Goal: Information Seeking & Learning: Learn about a topic

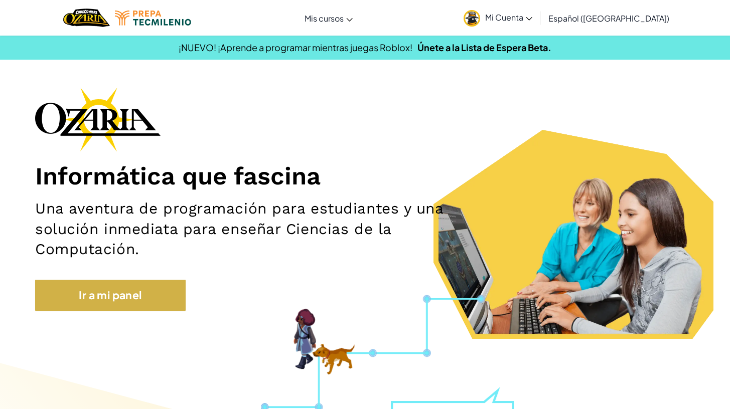
click at [155, 290] on link "Ir a mi panel" at bounding box center [110, 295] width 150 height 31
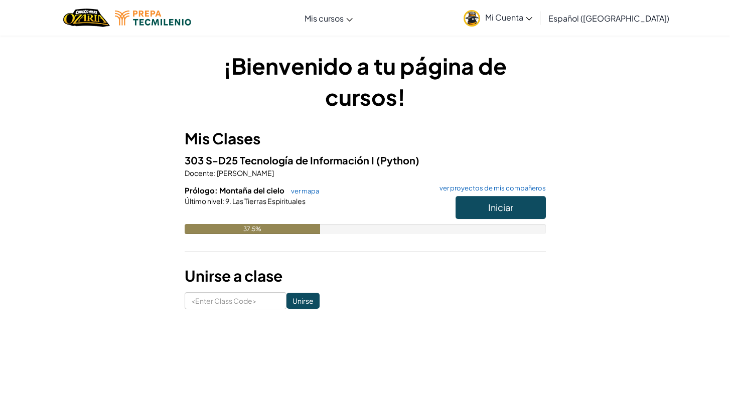
click at [274, 227] on div "37.5%" at bounding box center [252, 229] width 135 height 10
click at [298, 192] on link "ver mapa" at bounding box center [302, 191] width 33 height 8
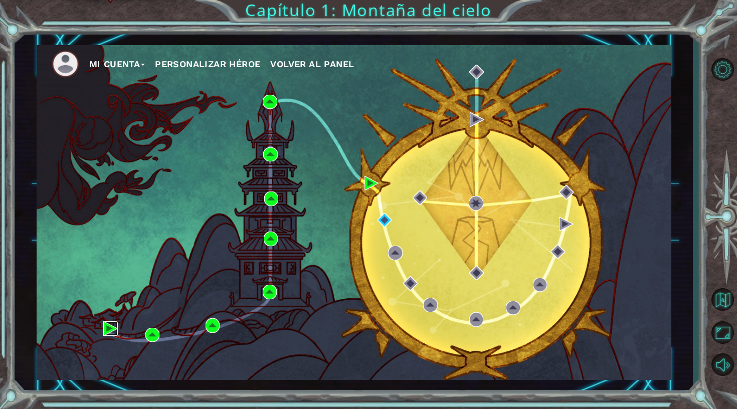
click at [111, 330] on img at bounding box center [110, 329] width 15 height 15
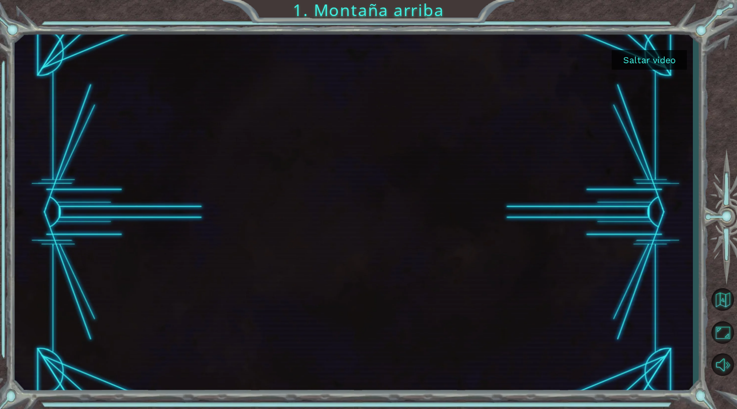
click at [650, 62] on button "Saltar video" at bounding box center [649, 60] width 75 height 20
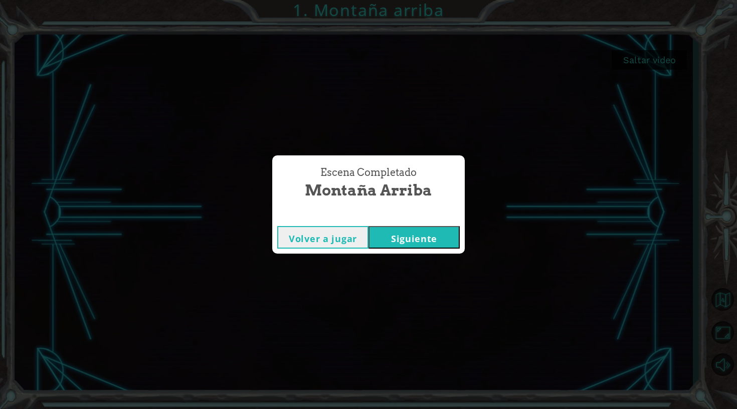
click at [390, 242] on button "Siguiente" at bounding box center [414, 237] width 91 height 23
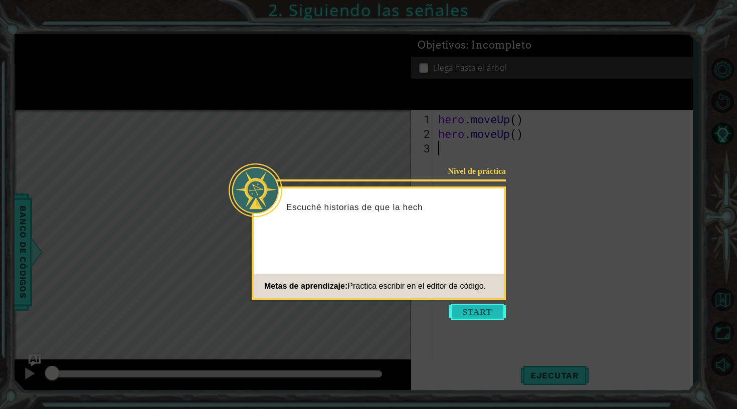
click at [480, 309] on button "Start" at bounding box center [477, 312] width 57 height 16
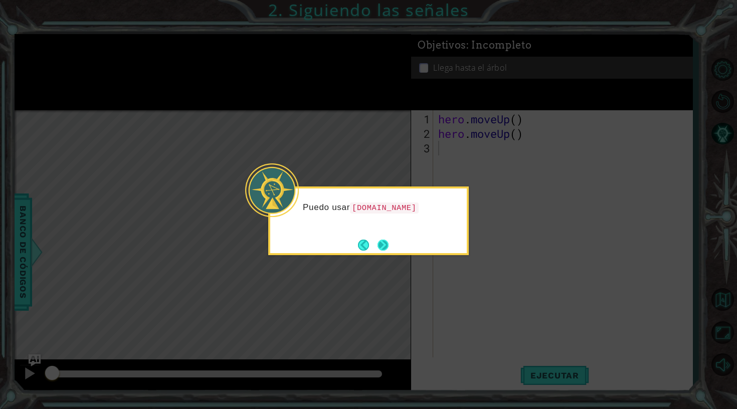
click at [381, 251] on button "Next" at bounding box center [383, 245] width 14 height 14
click at [381, 251] on div "Level Map" at bounding box center [246, 257] width 463 height 295
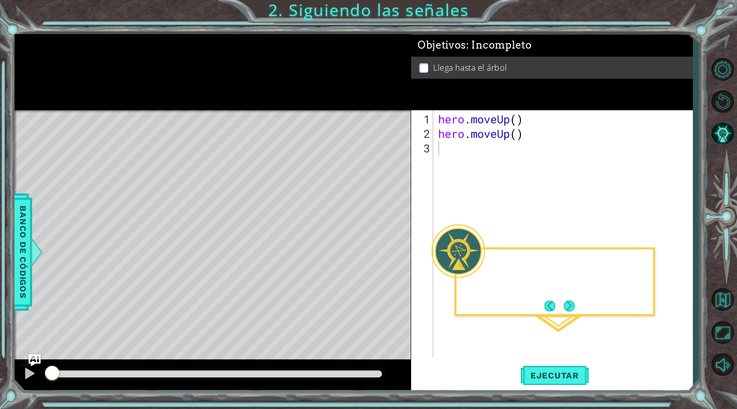
click at [381, 251] on div "Level Map" at bounding box center [246, 257] width 463 height 295
click at [574, 306] on button "Next" at bounding box center [570, 306] width 14 height 14
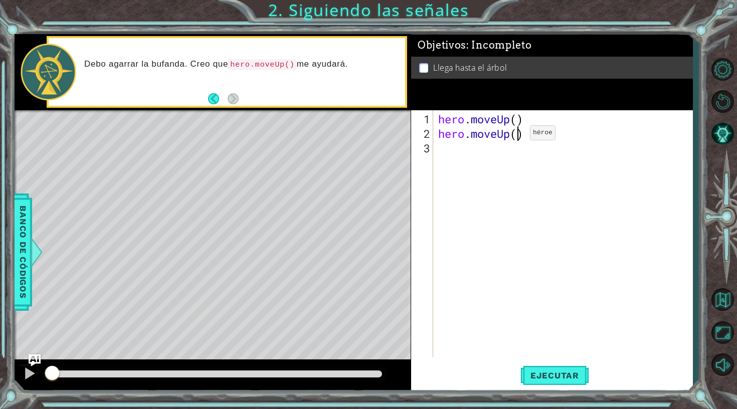
click at [515, 136] on div "hero . moveUp ( ) hero . moveUp ( )" at bounding box center [565, 250] width 259 height 276
click at [511, 115] on div "hero . moveUp ( ) hero . moveUp ( )" at bounding box center [565, 250] width 259 height 276
click at [518, 120] on div "hero . moveUp ( ) hero . moveUp ( )" at bounding box center [565, 250] width 259 height 276
type textarea "hero.moveUp()"
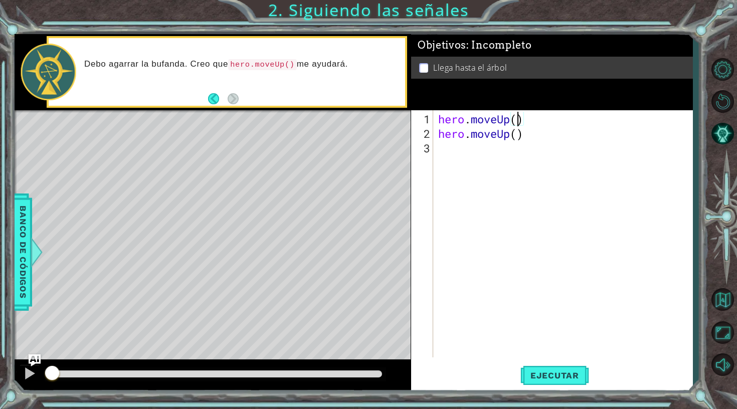
click at [528, 139] on div "hero . moveUp ( ) hero . moveUp ( )" at bounding box center [565, 250] width 259 height 276
click at [488, 144] on div "hero . moveUp ( ) hero . moveUp ( )" at bounding box center [565, 250] width 259 height 276
click at [349, 289] on div "Level Map" at bounding box center [246, 257] width 463 height 295
drag, startPoint x: 330, startPoint y: 372, endPoint x: 343, endPoint y: 372, distance: 13.0
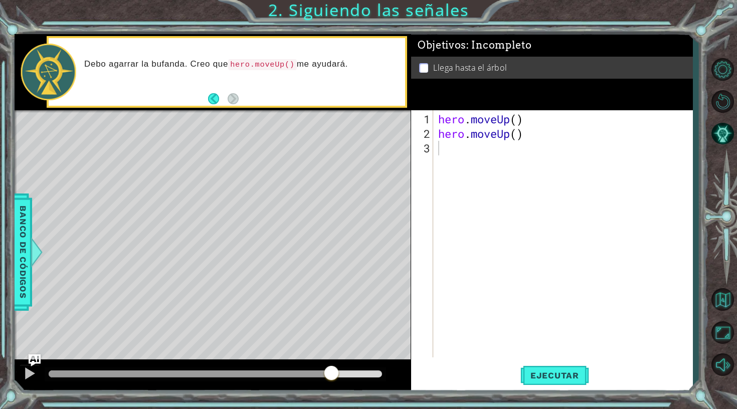
click at [343, 372] on div at bounding box center [215, 374] width 333 height 7
click at [580, 380] on span "Ejecutar" at bounding box center [555, 376] width 69 height 10
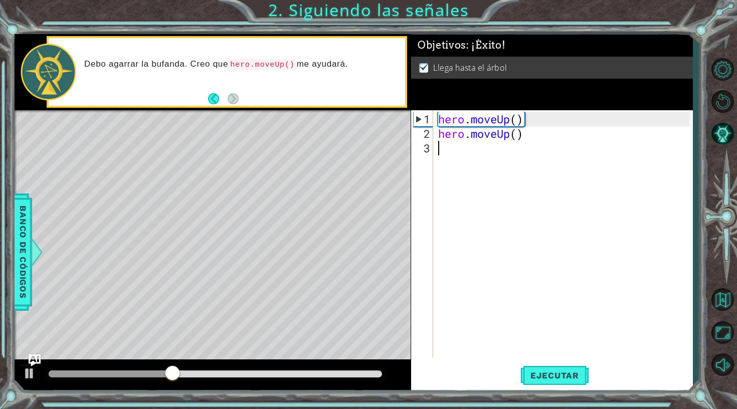
click at [343, 374] on div at bounding box center [215, 374] width 333 height 7
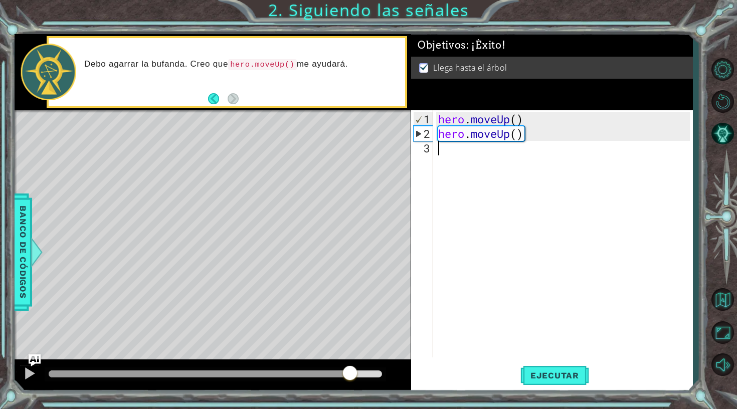
click at [351, 374] on div at bounding box center [215, 374] width 333 height 7
drag, startPoint x: 364, startPoint y: 379, endPoint x: 372, endPoint y: 379, distance: 8.0
click at [372, 379] on div at bounding box center [215, 375] width 341 height 14
click at [367, 375] on div at bounding box center [215, 374] width 333 height 7
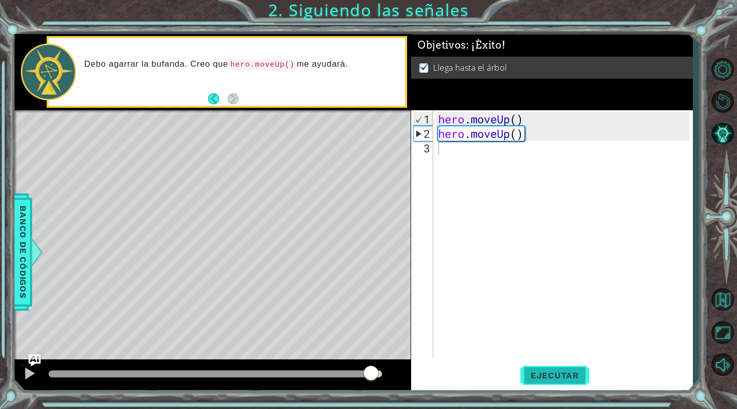
click at [536, 374] on span "Ejecutar" at bounding box center [555, 376] width 69 height 10
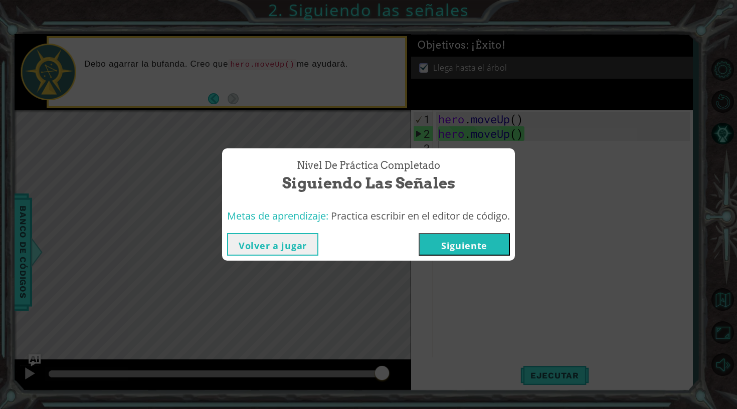
click at [458, 248] on button "Siguiente" at bounding box center [464, 244] width 91 height 23
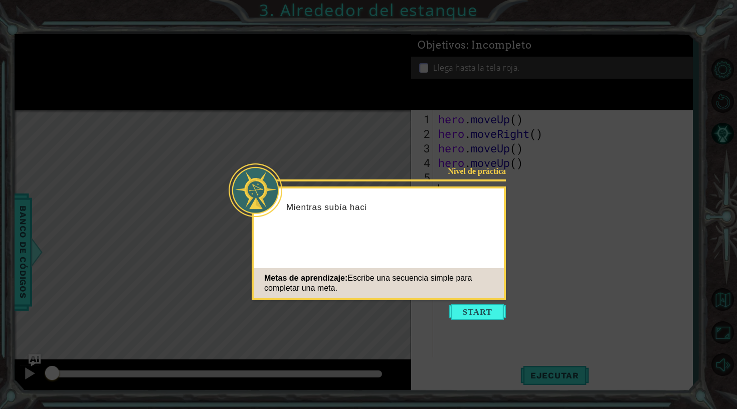
click at [460, 303] on icon at bounding box center [368, 204] width 737 height 409
click at [459, 312] on button "Start" at bounding box center [477, 312] width 57 height 16
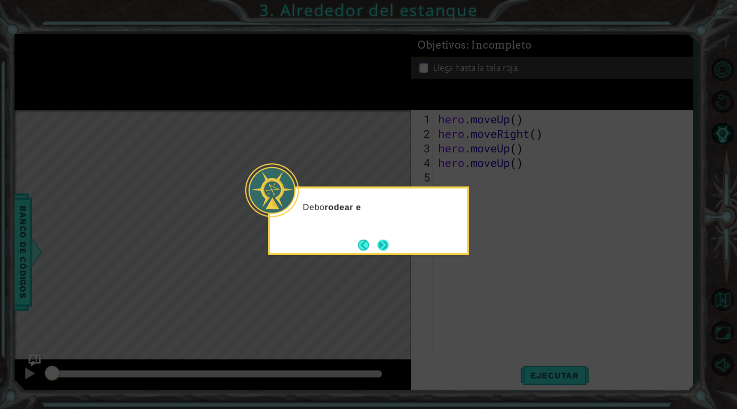
click at [383, 249] on button "Next" at bounding box center [383, 245] width 15 height 15
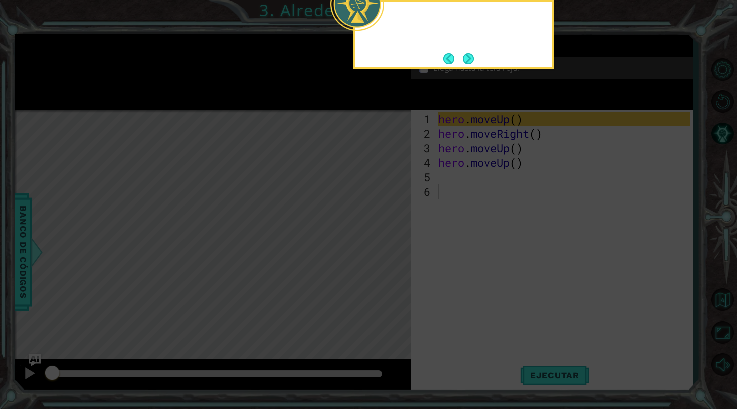
click at [383, 249] on icon at bounding box center [368, 204] width 737 height 409
click at [472, 64] on button "Next" at bounding box center [469, 59] width 12 height 12
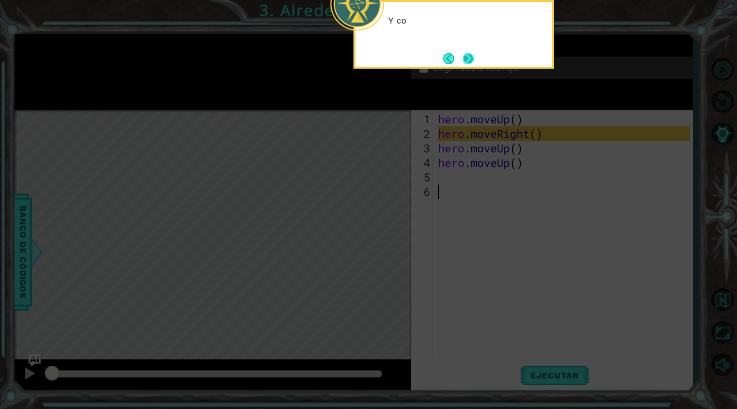
click at [472, 58] on button "Next" at bounding box center [468, 58] width 19 height 19
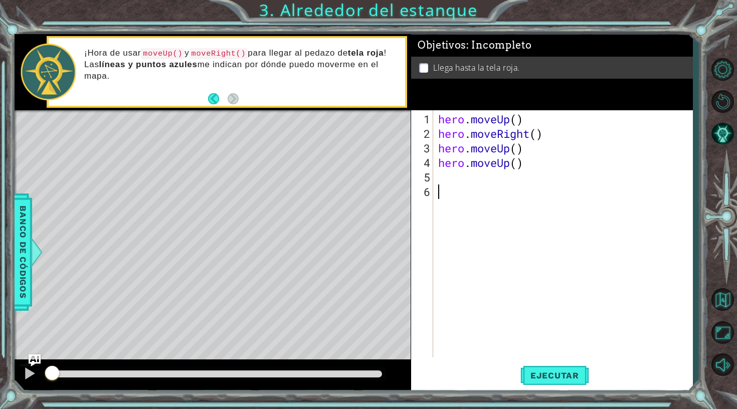
click at [177, 88] on div "¡Hora de usar moveUp() y moveRight() para llegar al pedazo de tela roja ! Las l…" at bounding box center [241, 72] width 328 height 58
click at [550, 373] on span "Ejecutar" at bounding box center [555, 376] width 69 height 10
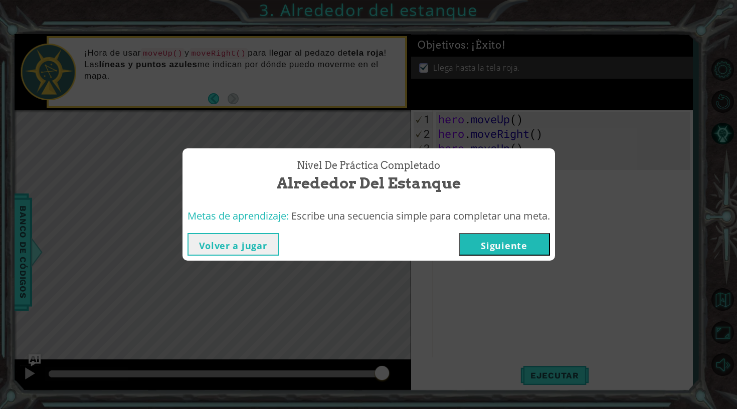
click at [492, 233] on button "Siguiente" at bounding box center [504, 244] width 91 height 23
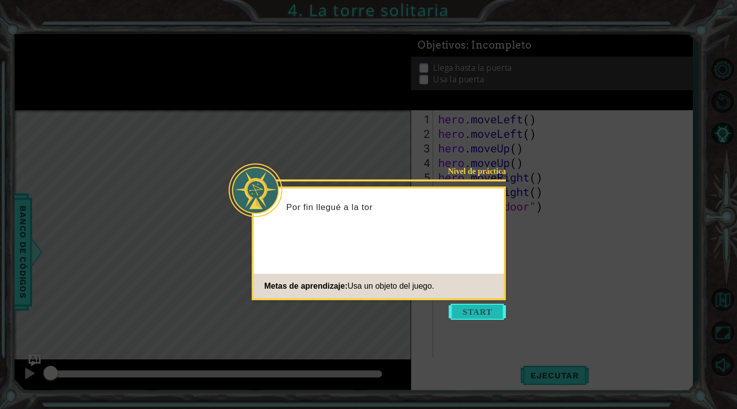
click at [474, 308] on button "Start" at bounding box center [477, 312] width 57 height 16
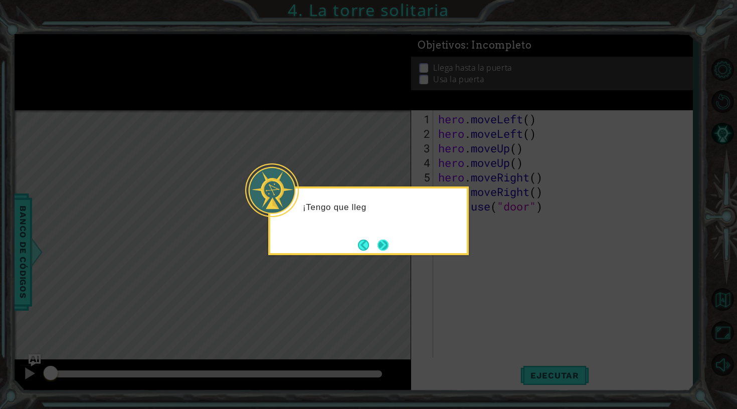
click at [390, 243] on button "Next" at bounding box center [383, 245] width 13 height 13
click at [390, 243] on div at bounding box center [368, 221] width 201 height 69
click at [390, 243] on button "Next" at bounding box center [383, 245] width 13 height 13
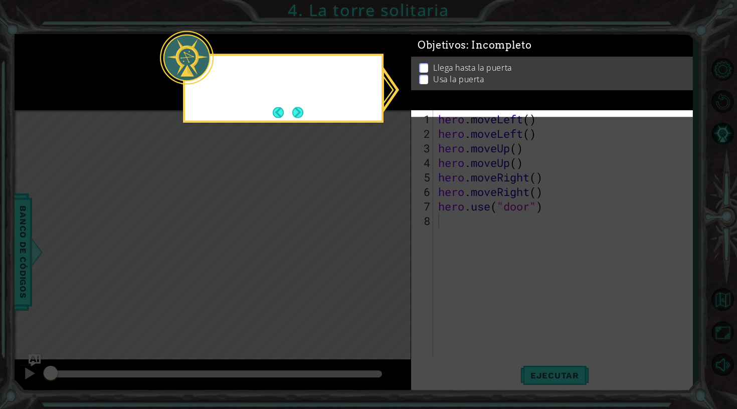
click at [390, 243] on icon at bounding box center [368, 204] width 737 height 409
click at [299, 114] on button "Next" at bounding box center [298, 112] width 12 height 12
click at [299, 114] on icon at bounding box center [368, 204] width 737 height 409
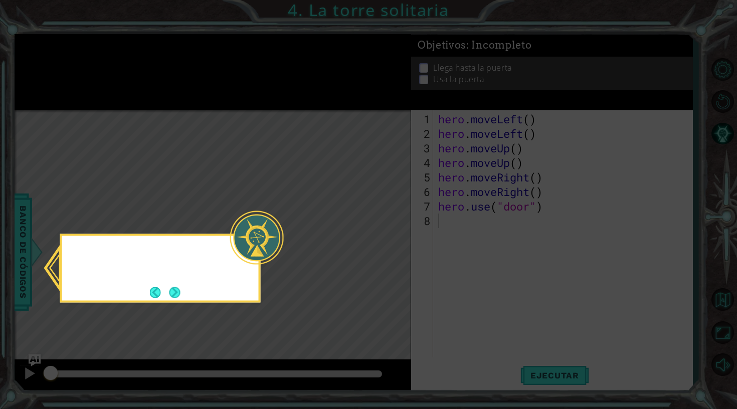
click at [299, 114] on icon at bounding box center [368, 204] width 737 height 409
click at [175, 285] on button "Next" at bounding box center [175, 293] width 16 height 16
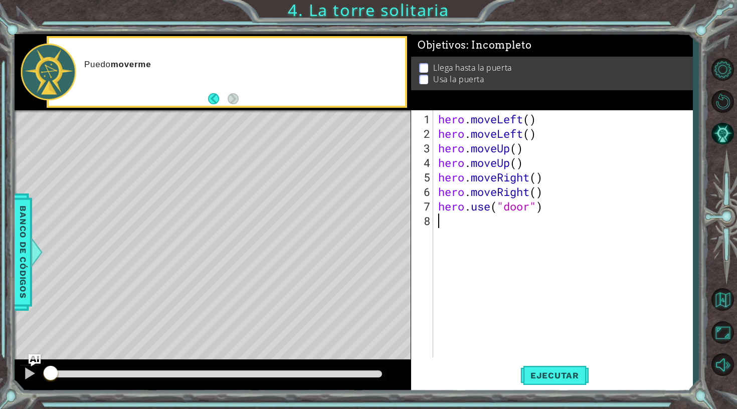
click at [239, 101] on div "Puedo moverme" at bounding box center [227, 72] width 357 height 68
click at [538, 369] on button "Ejecutar" at bounding box center [555, 376] width 69 height 28
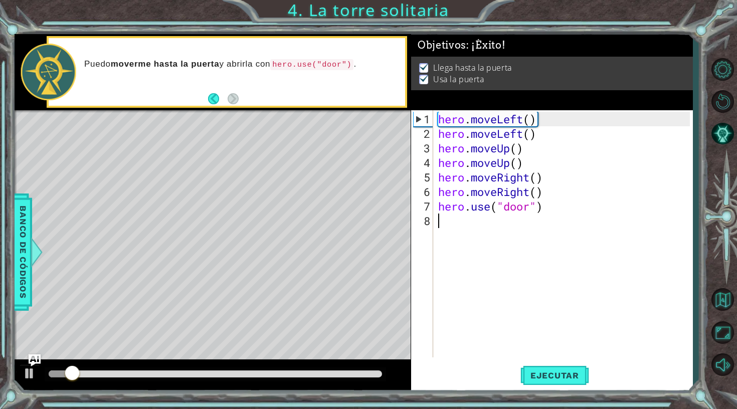
click at [371, 368] on div at bounding box center [215, 375] width 341 height 14
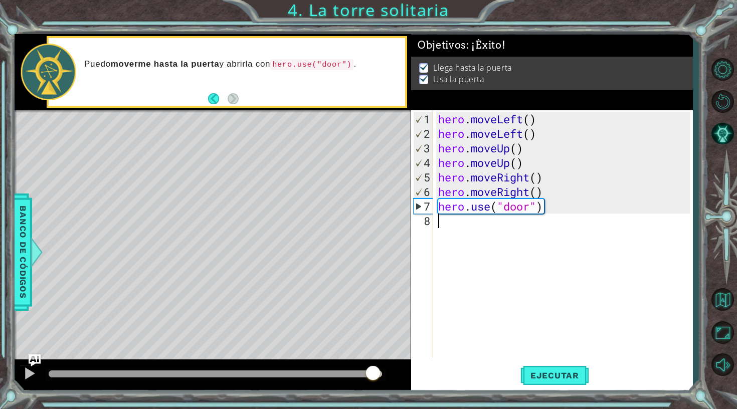
click at [372, 374] on div at bounding box center [215, 374] width 333 height 7
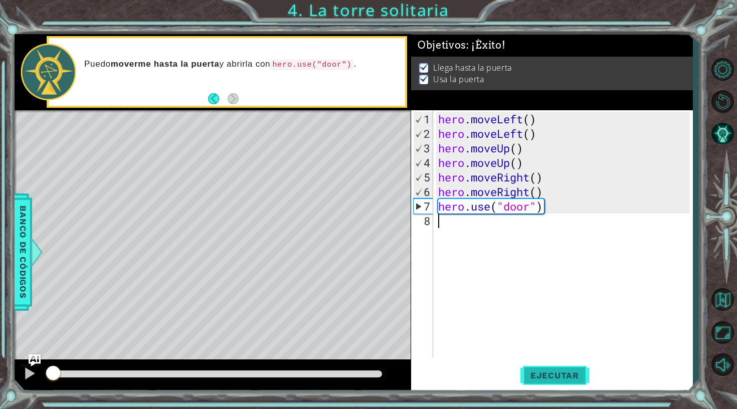
click at [553, 373] on span "Ejecutar" at bounding box center [555, 376] width 69 height 10
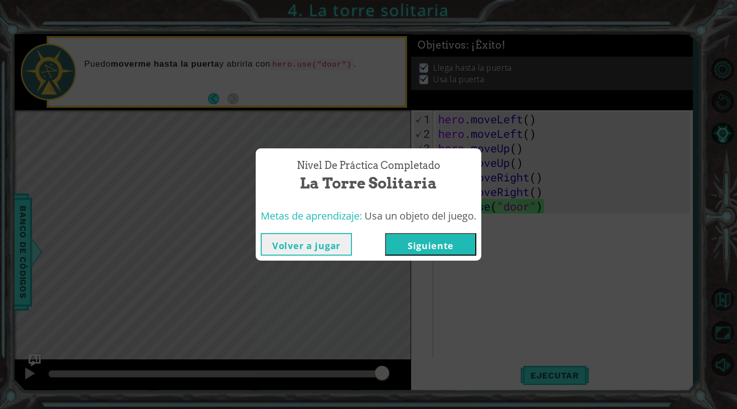
click at [441, 238] on button "Siguiente" at bounding box center [430, 244] width 91 height 23
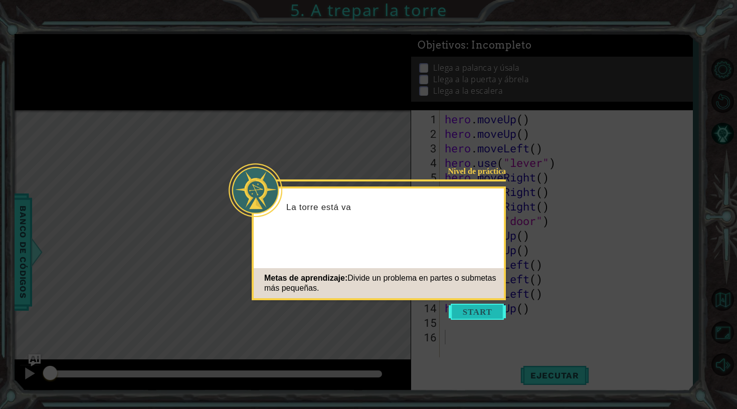
click at [464, 311] on button "Start" at bounding box center [477, 312] width 57 height 16
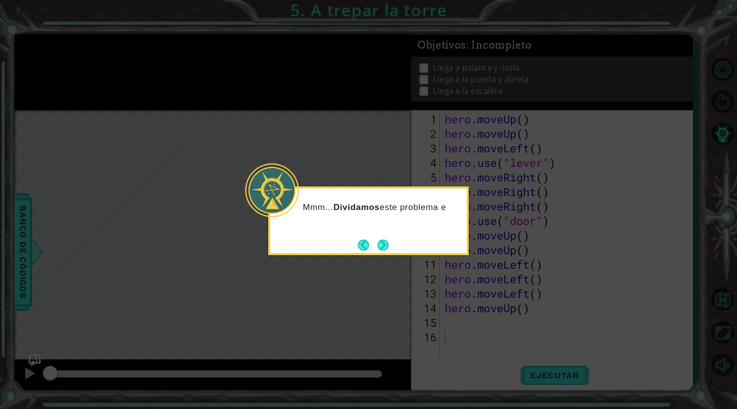
click at [399, 251] on div "Mmm... Dividamos este problema e" at bounding box center [368, 221] width 201 height 69
click at [395, 251] on div "Mmm... Dividamos este problema en parte" at bounding box center [368, 221] width 201 height 69
click at [368, 251] on footer at bounding box center [373, 245] width 31 height 15
click at [378, 251] on footer at bounding box center [373, 245] width 31 height 15
click at [383, 251] on footer at bounding box center [373, 245] width 31 height 15
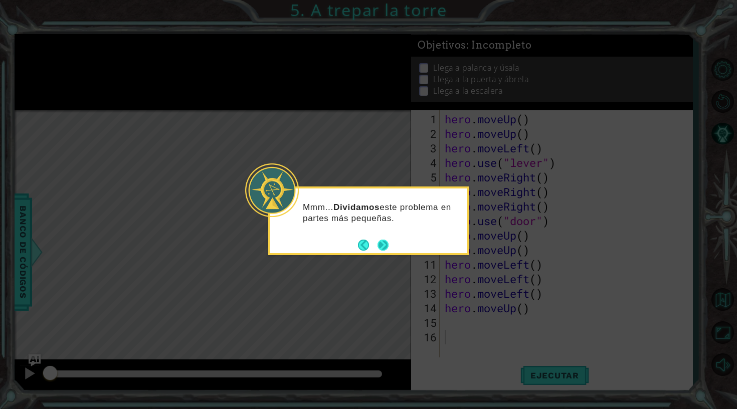
click at [383, 244] on button "Next" at bounding box center [383, 245] width 18 height 18
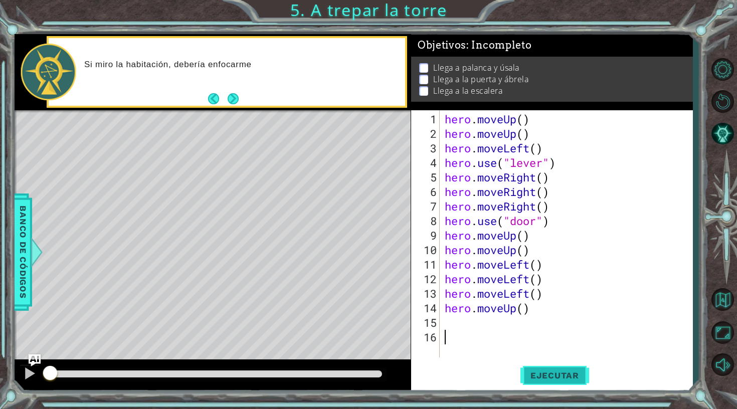
click at [530, 383] on button "Ejecutar" at bounding box center [555, 376] width 69 height 28
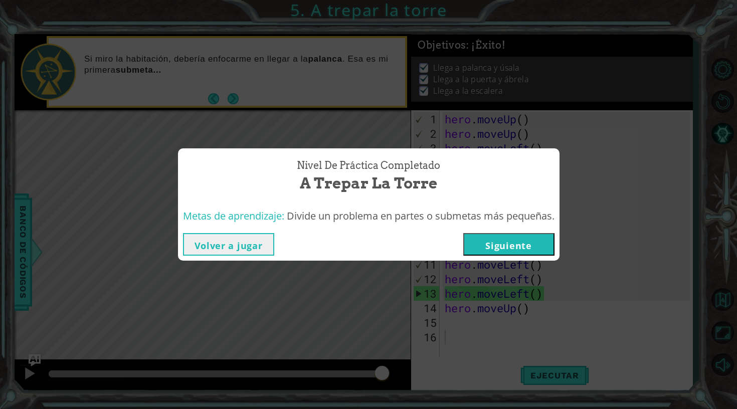
click at [489, 242] on button "Siguiente" at bounding box center [508, 244] width 91 height 23
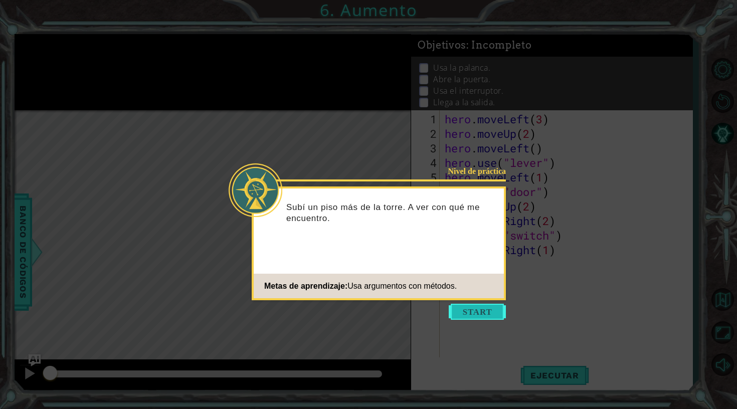
click at [469, 310] on button "Start" at bounding box center [477, 312] width 57 height 16
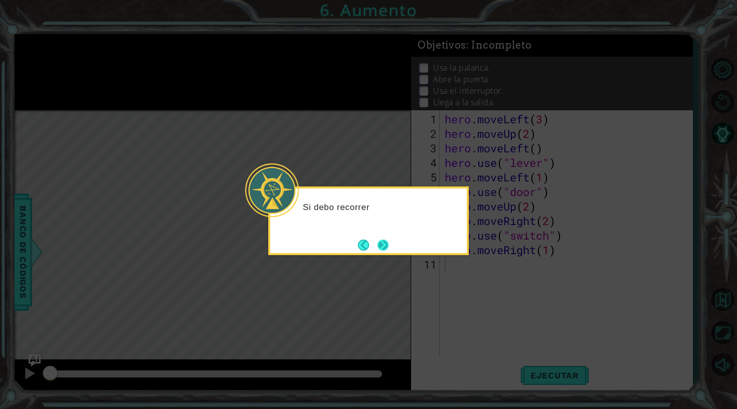
click at [388, 245] on button "Next" at bounding box center [383, 245] width 19 height 19
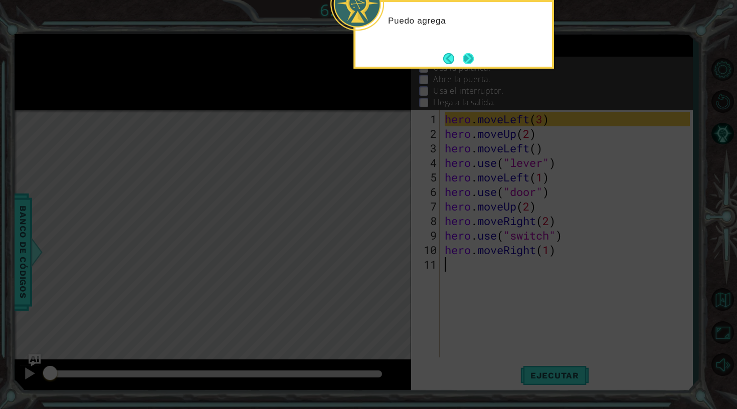
click at [472, 64] on button "Next" at bounding box center [468, 59] width 12 height 12
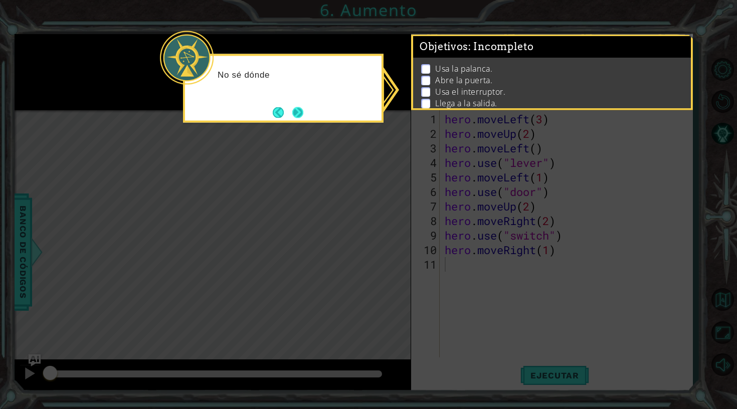
click at [302, 110] on button "Next" at bounding box center [297, 112] width 19 height 19
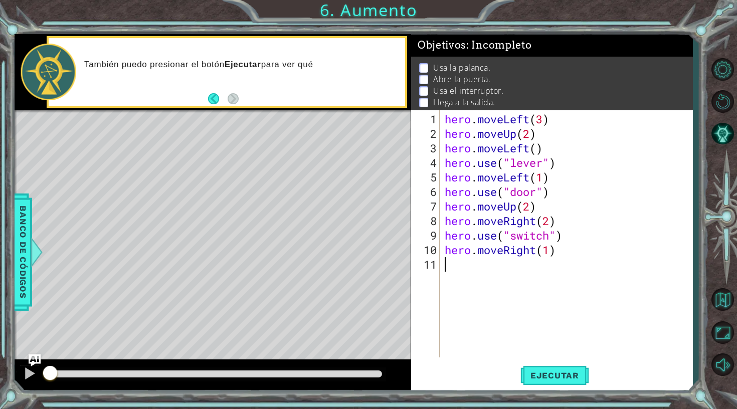
click at [246, 97] on div "También puedo presionar el botón Ejecutar para ver qué" at bounding box center [227, 72] width 357 height 68
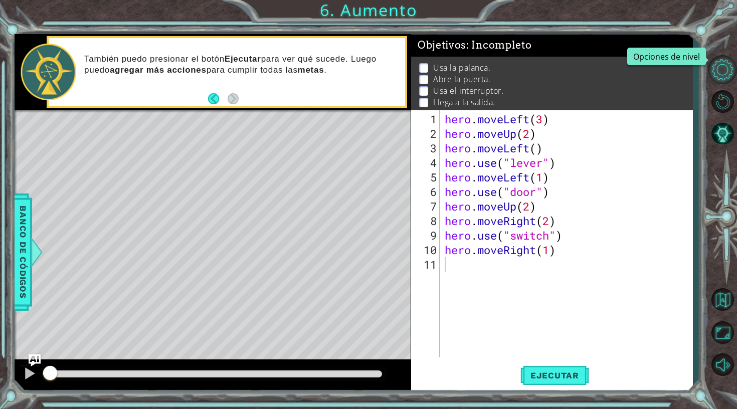
click at [729, 64] on button "Opciones de nivel" at bounding box center [722, 69] width 29 height 29
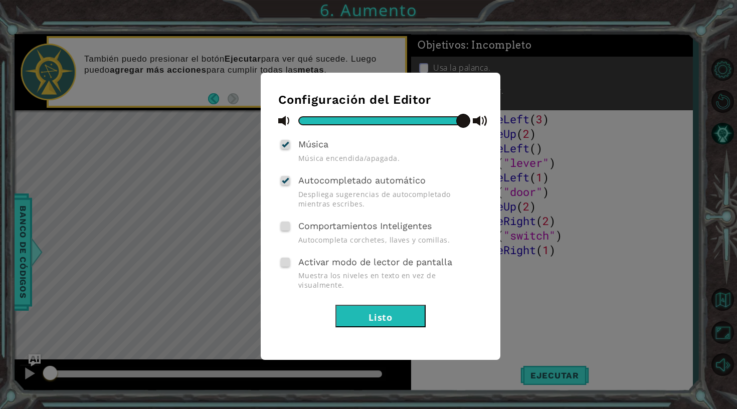
click at [727, 66] on div "Configuración del Editor Música Música encendida/apagada. Autocompletado automá…" at bounding box center [368, 204] width 737 height 409
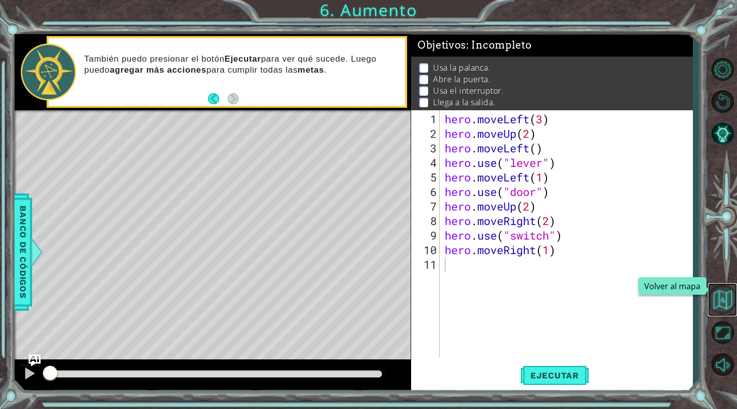
click at [723, 294] on button "Volver al mapa" at bounding box center [722, 299] width 29 height 29
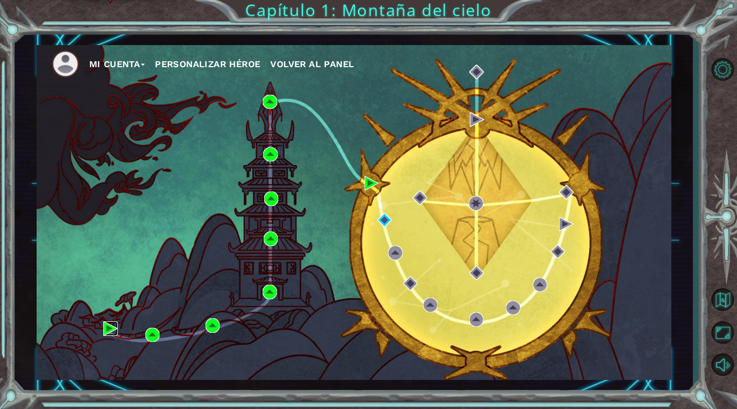
click at [104, 325] on img at bounding box center [110, 329] width 15 height 15
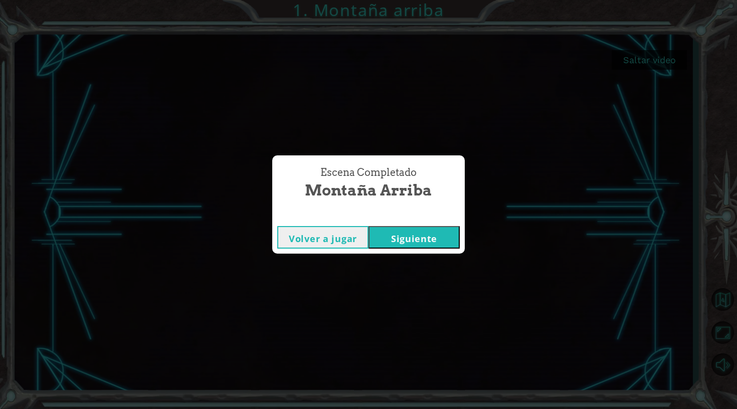
click at [413, 239] on button "Siguiente" at bounding box center [414, 237] width 91 height 23
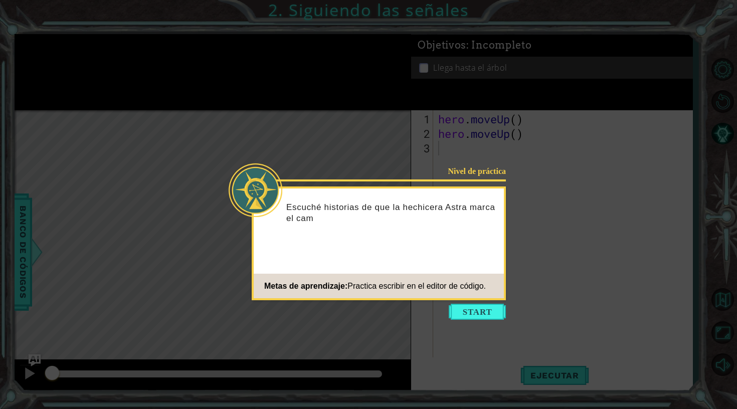
click at [515, 163] on icon at bounding box center [368, 204] width 737 height 409
drag, startPoint x: 679, startPoint y: 311, endPoint x: 712, endPoint y: 330, distance: 37.7
click at [679, 311] on icon at bounding box center [368, 204] width 737 height 409
click at [729, 335] on icon at bounding box center [368, 204] width 737 height 409
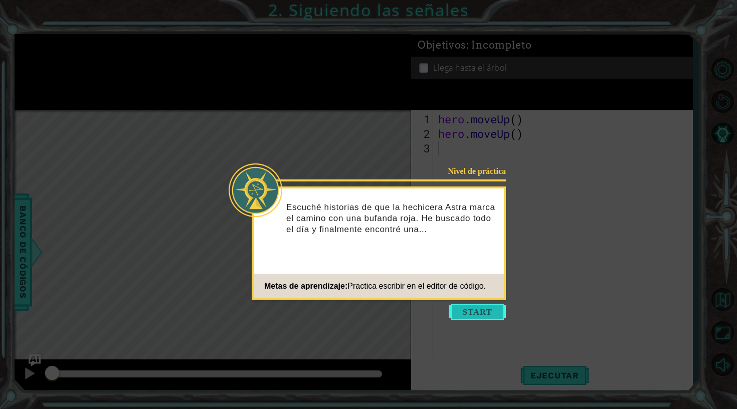
click at [485, 308] on button "Start" at bounding box center [477, 312] width 57 height 16
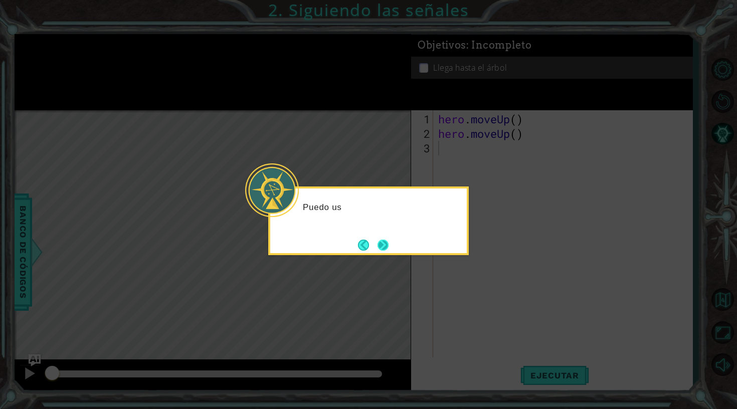
click at [385, 241] on button "Next" at bounding box center [383, 245] width 11 height 11
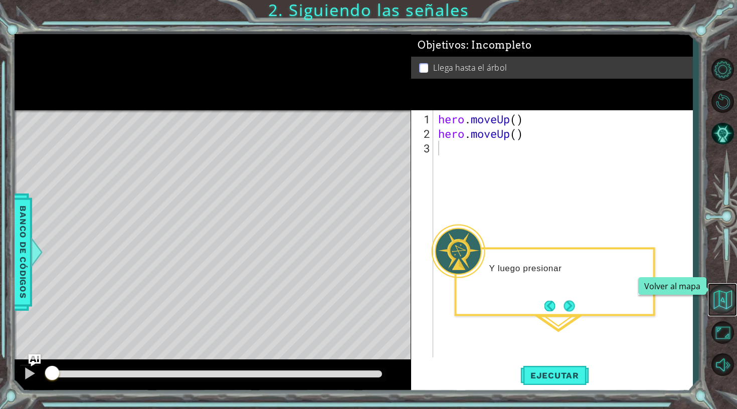
click at [722, 298] on button "Volver al mapa" at bounding box center [722, 299] width 29 height 29
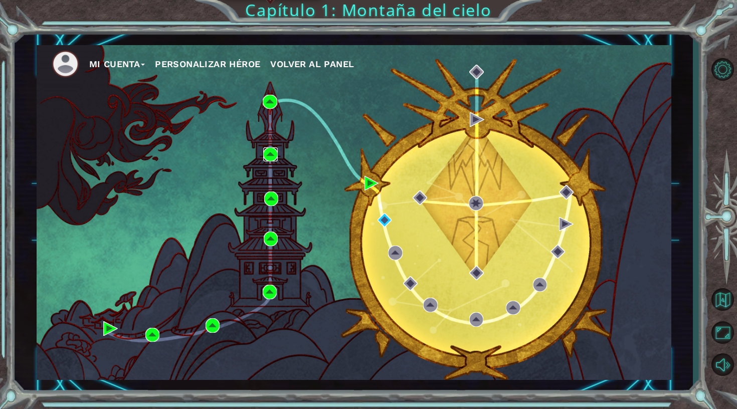
click at [267, 150] on img at bounding box center [270, 154] width 15 height 15
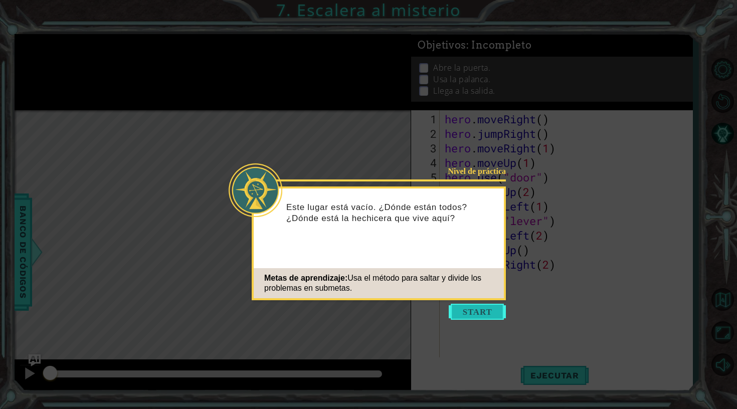
click at [481, 307] on button "Start" at bounding box center [477, 312] width 57 height 16
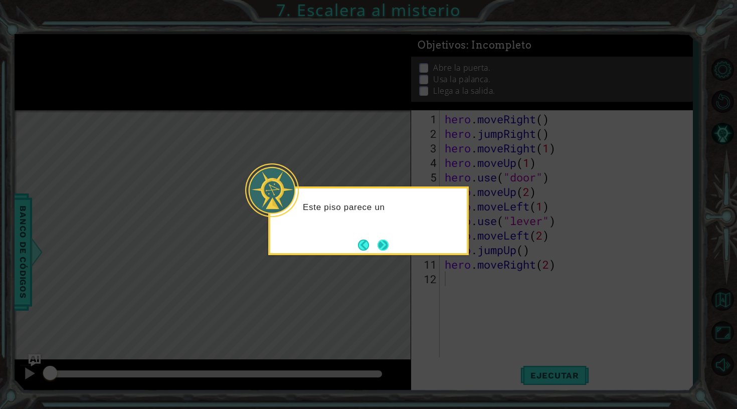
click at [384, 244] on button "Next" at bounding box center [383, 245] width 12 height 12
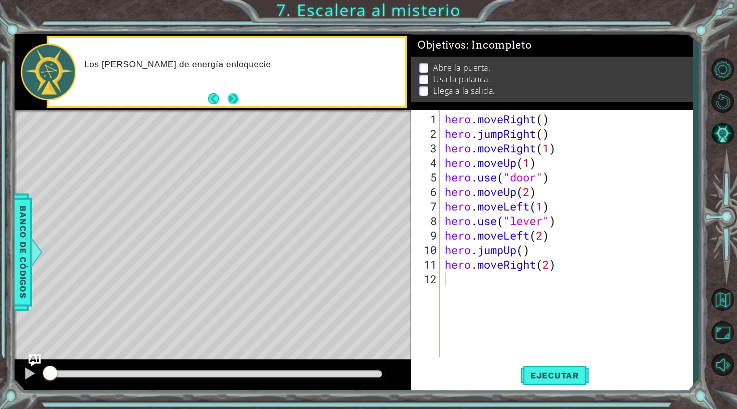
click at [231, 94] on button "Next" at bounding box center [232, 98] width 11 height 11
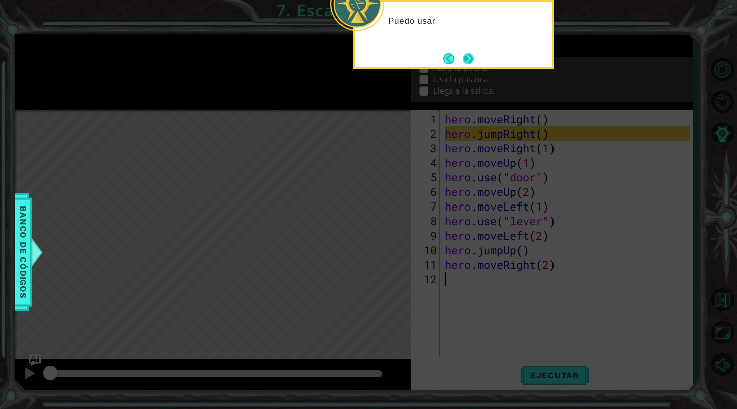
click at [466, 53] on button "Next" at bounding box center [468, 58] width 11 height 11
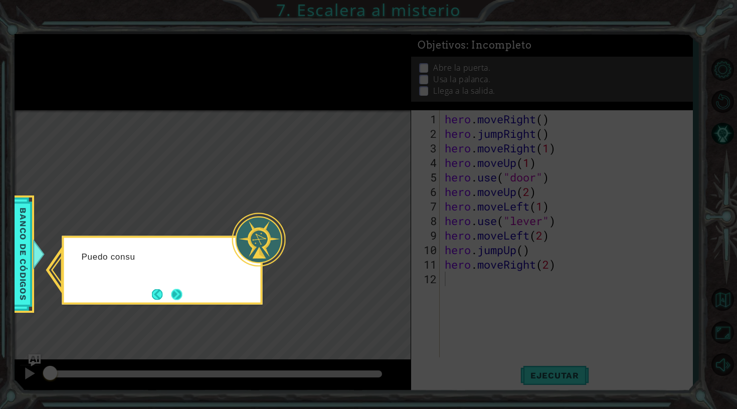
click at [185, 288] on button "Next" at bounding box center [177, 294] width 18 height 18
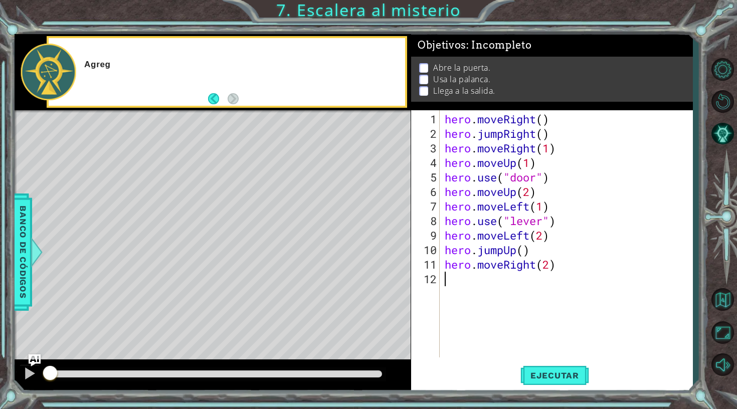
click at [518, 369] on div "Ejecutar" at bounding box center [555, 376] width 282 height 28
click at [528, 370] on button "Ejecutar" at bounding box center [555, 376] width 69 height 28
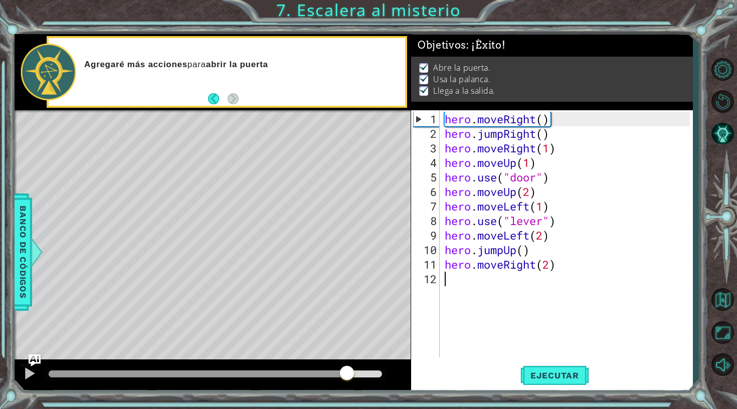
click at [347, 375] on div at bounding box center [215, 374] width 333 height 7
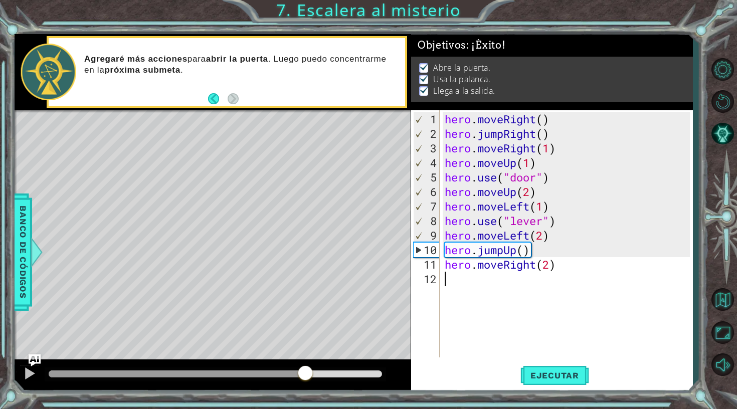
drag, startPoint x: 347, startPoint y: 375, endPoint x: 304, endPoint y: 376, distance: 42.1
drag, startPoint x: 305, startPoint y: 370, endPoint x: 275, endPoint y: 370, distance: 29.6
click at [287, 370] on div at bounding box center [296, 374] width 18 height 18
click at [542, 382] on button "Ejecutar" at bounding box center [555, 376] width 69 height 28
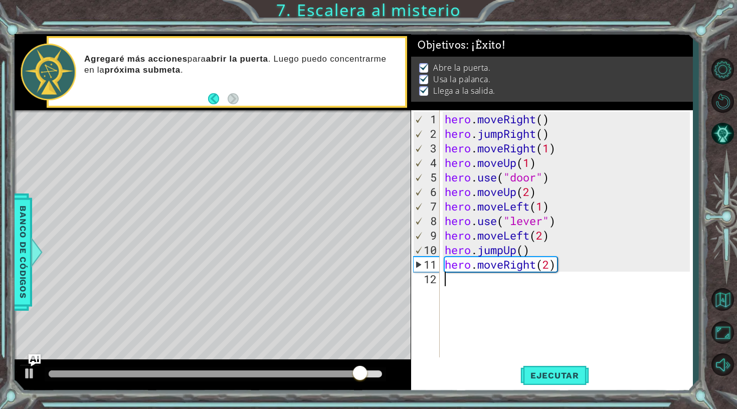
click at [211, 371] on div at bounding box center [204, 374] width 311 height 7
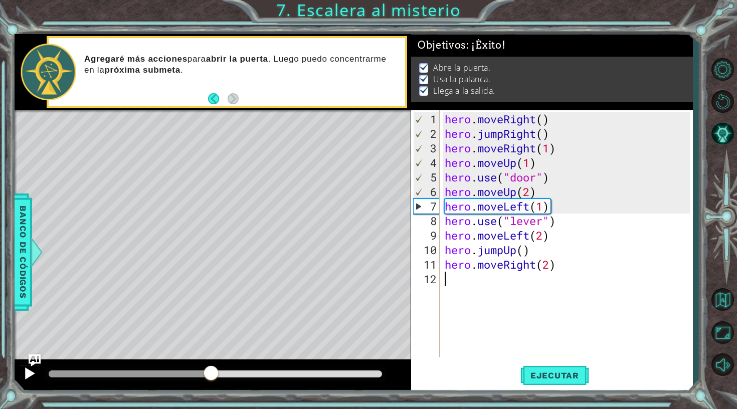
click at [30, 377] on div at bounding box center [29, 373] width 13 height 13
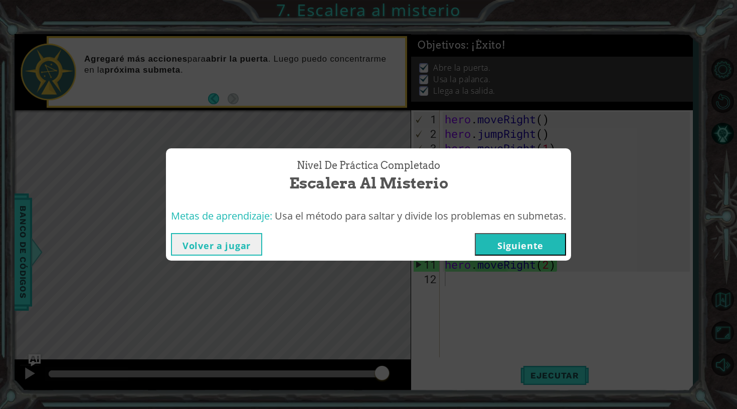
click at [510, 241] on button "Siguiente" at bounding box center [520, 244] width 91 height 23
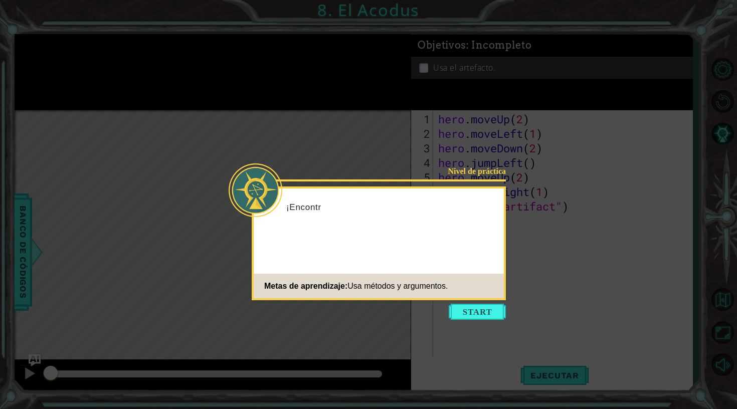
click at [493, 290] on footer "Metas de aprendizaje: Usa métodos y argumentos." at bounding box center [379, 286] width 250 height 25
click at [477, 312] on button "Start" at bounding box center [477, 312] width 57 height 16
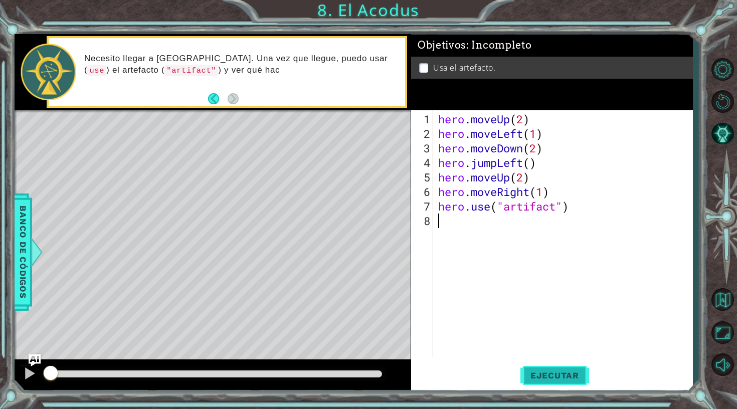
click at [548, 375] on span "Ejecutar" at bounding box center [555, 376] width 69 height 10
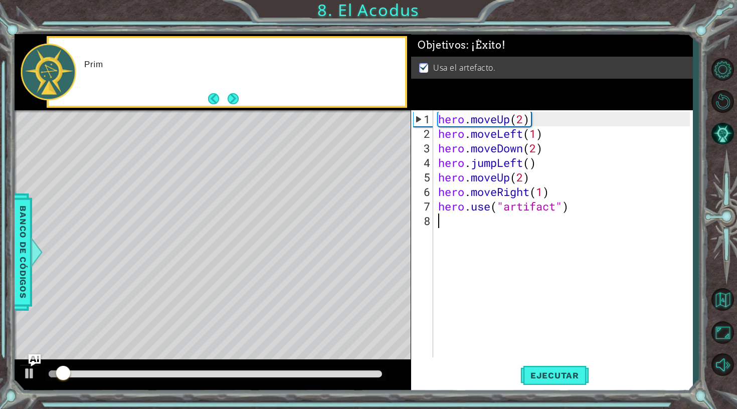
click at [321, 369] on div at bounding box center [215, 375] width 341 height 14
click at [312, 378] on div at bounding box center [215, 374] width 333 height 7
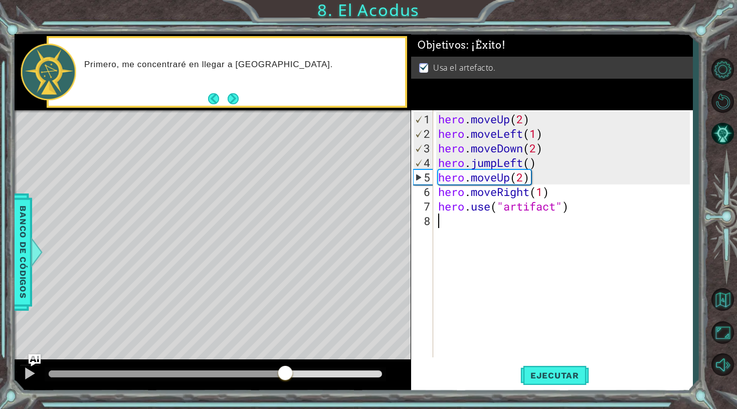
drag, startPoint x: 314, startPoint y: 378, endPoint x: 285, endPoint y: 378, distance: 28.6
click at [285, 378] on div at bounding box center [285, 374] width 18 height 18
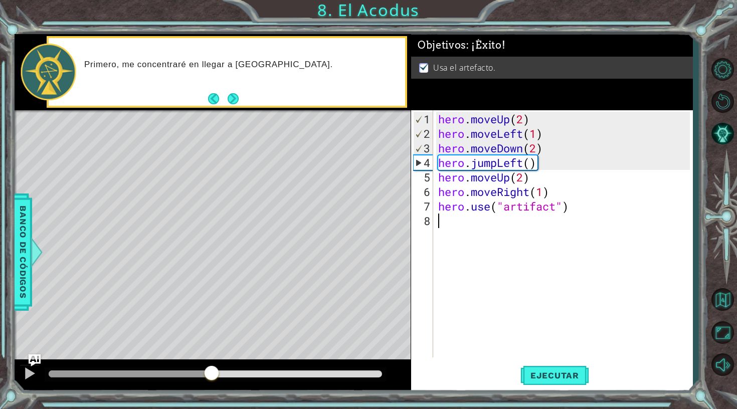
click at [212, 372] on div at bounding box center [130, 374] width 163 height 7
drag, startPoint x: 212, startPoint y: 372, endPoint x: 221, endPoint y: 372, distance: 9.0
click at [32, 370] on div at bounding box center [29, 373] width 13 height 13
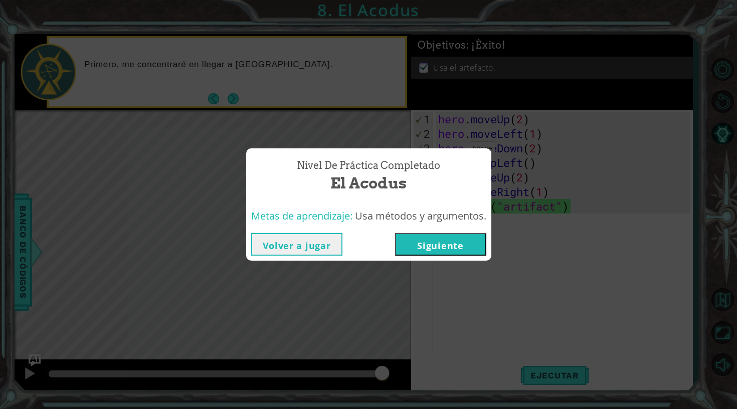
click at [430, 239] on button "Siguiente" at bounding box center [440, 244] width 91 height 23
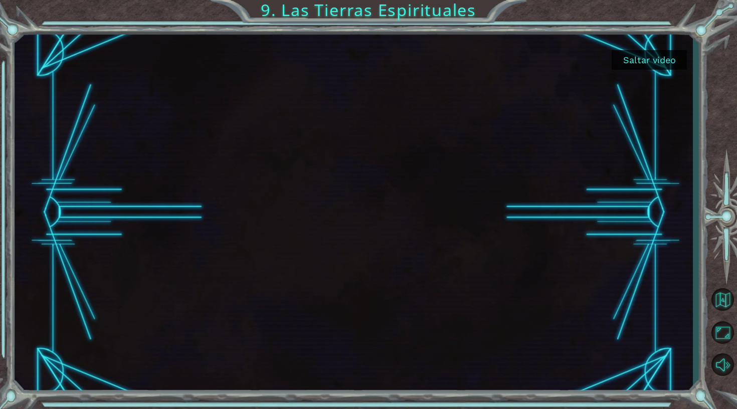
click at [647, 61] on button "Saltar video" at bounding box center [649, 60] width 75 height 20
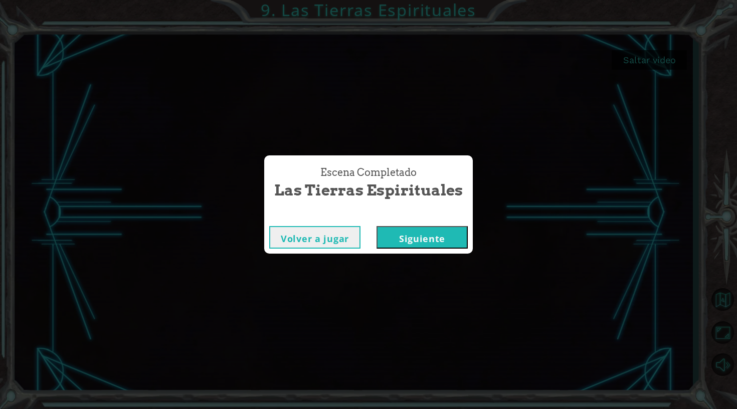
click at [393, 239] on button "Siguiente" at bounding box center [422, 237] width 91 height 23
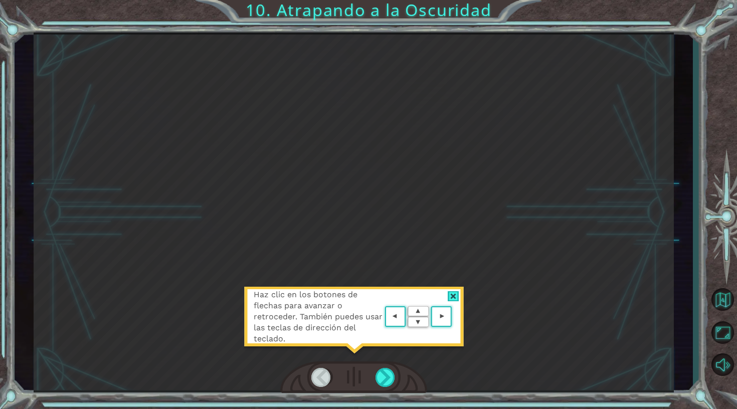
click at [346, 188] on div "Haz clic en los botones de flechas para avanzar o retroceder. También puedes us…" at bounding box center [354, 213] width 641 height 360
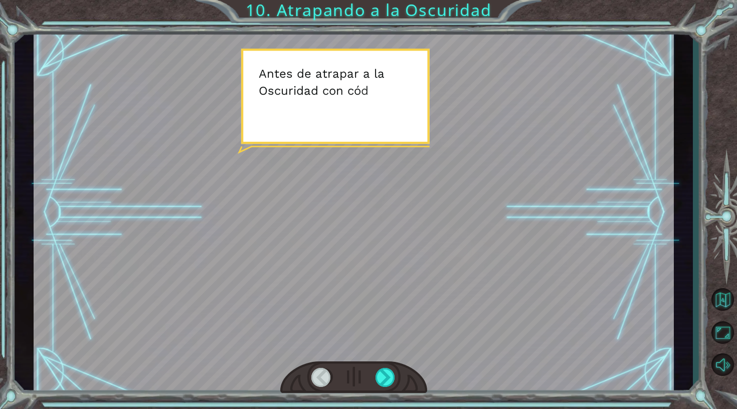
click at [346, 188] on div at bounding box center [354, 213] width 641 height 360
click at [308, 126] on div at bounding box center [354, 213] width 641 height 360
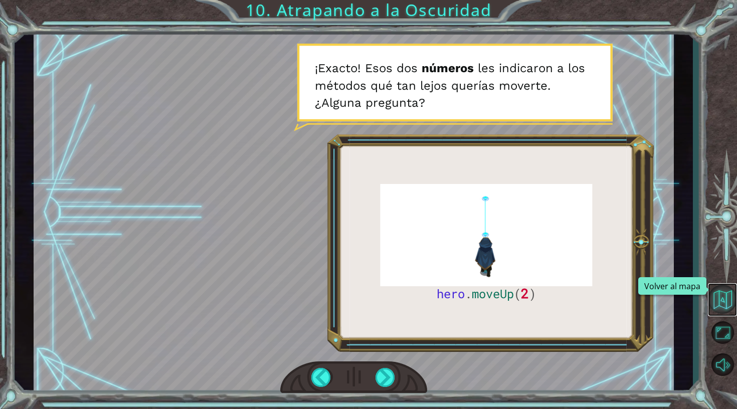
click at [718, 305] on button "Volver al mapa" at bounding box center [722, 299] width 29 height 29
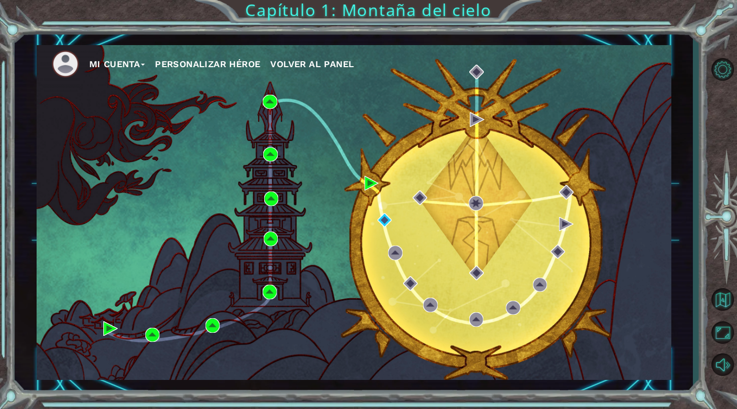
click at [273, 246] on div "Mi Cuenta Personalizar héroe Volver al panel" at bounding box center [354, 212] width 635 height 335
click at [272, 244] on img at bounding box center [271, 239] width 15 height 15
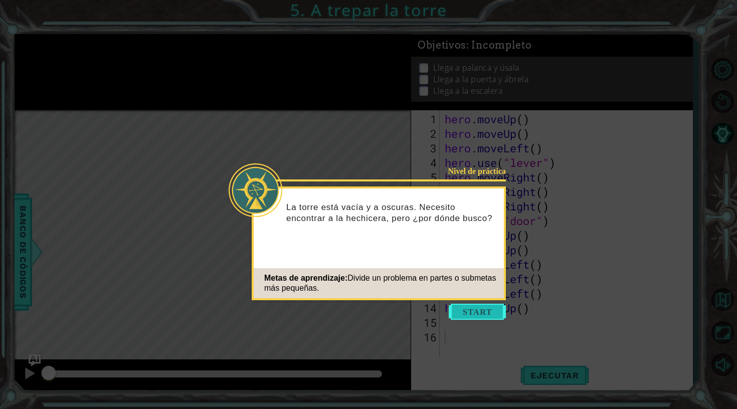
click at [491, 307] on button "Start" at bounding box center [477, 312] width 57 height 16
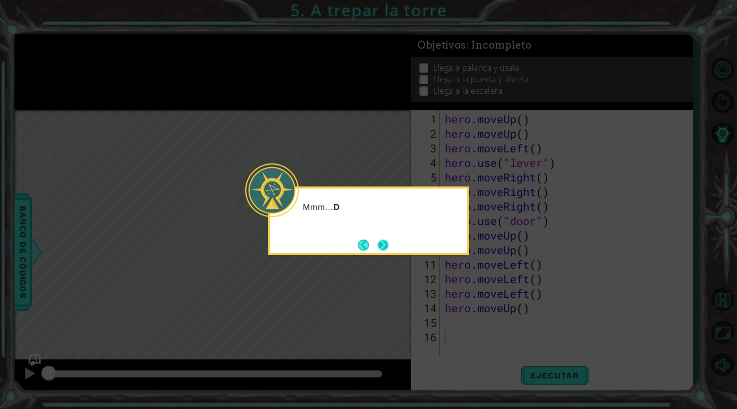
click at [386, 240] on button "Next" at bounding box center [383, 245] width 11 height 11
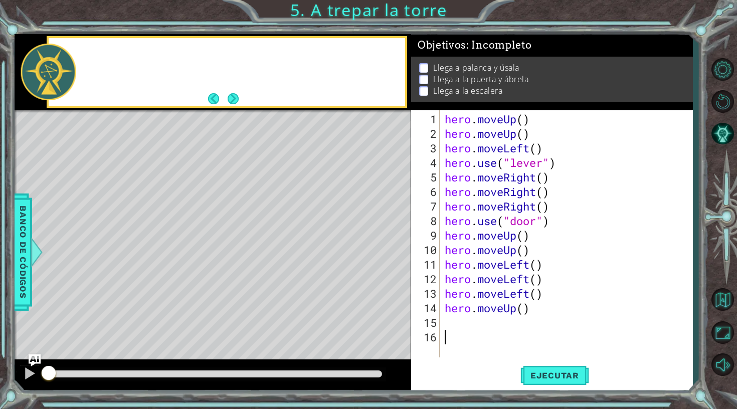
click at [386, 238] on div "Level Map" at bounding box center [246, 257] width 463 height 295
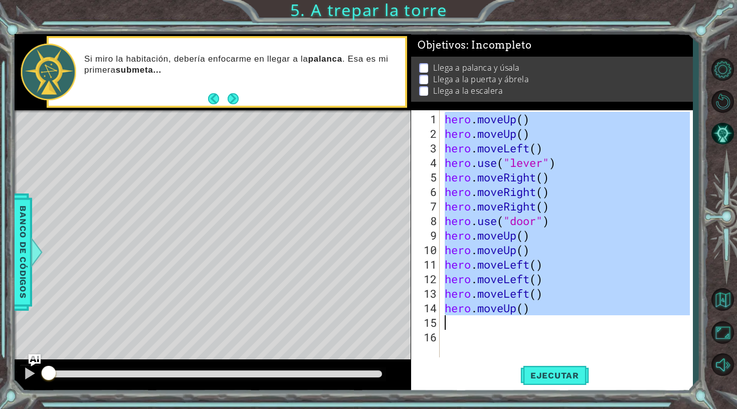
drag, startPoint x: 442, startPoint y: 113, endPoint x: 560, endPoint y: 320, distance: 237.7
click at [560, 320] on div "hero . moveUp ( ) hero . moveUp ( ) hero . moveLeft ( ) hero . use ( "lever" ) …" at bounding box center [566, 233] width 247 height 247
type textarea "hero.moveUp()"
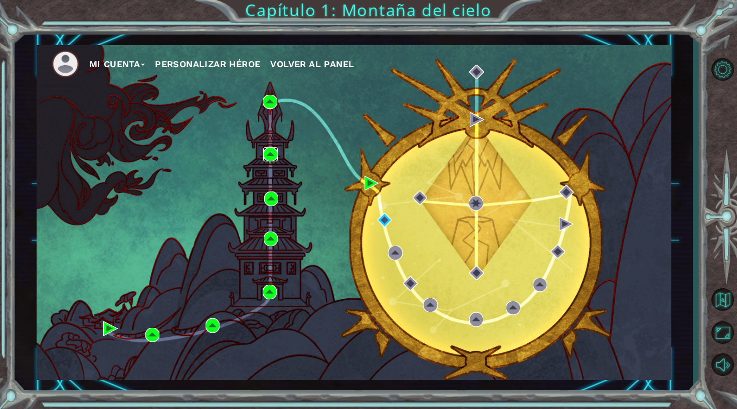
click at [273, 148] on img at bounding box center [270, 154] width 15 height 15
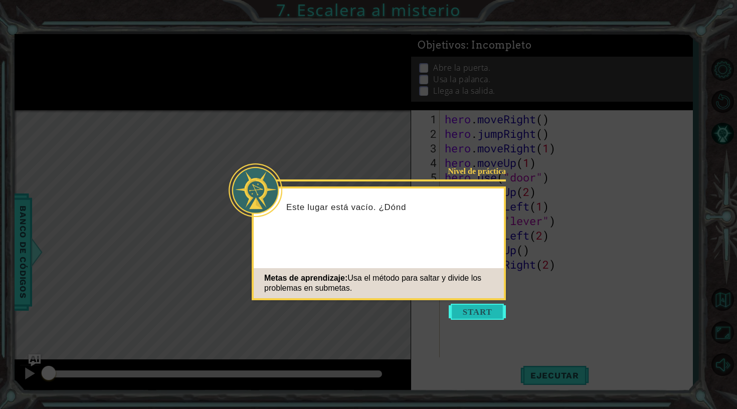
click at [469, 315] on button "Start" at bounding box center [477, 312] width 57 height 16
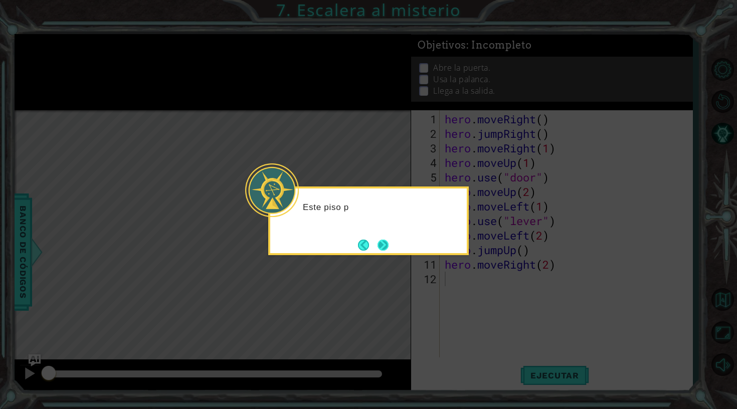
click at [384, 248] on button "Next" at bounding box center [383, 245] width 11 height 11
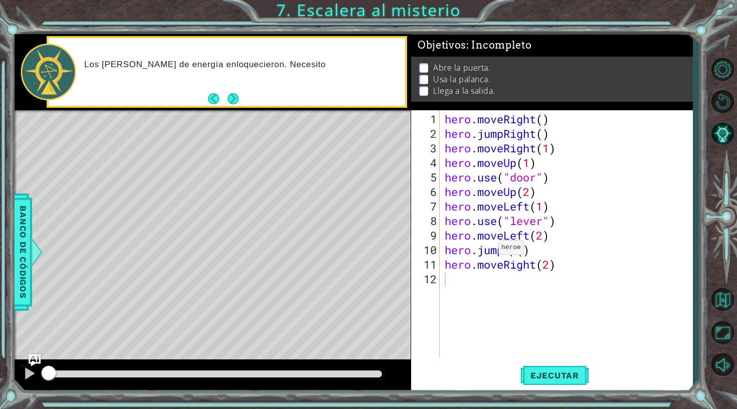
drag, startPoint x: 441, startPoint y: 114, endPoint x: 489, endPoint y: 250, distance: 144.4
click at [489, 250] on div "1 2 3 4 5 6 7 8 9 10 11 12 hero . moveRight ( ) hero . jumpRight ( ) hero . mov…" at bounding box center [550, 233] width 279 height 247
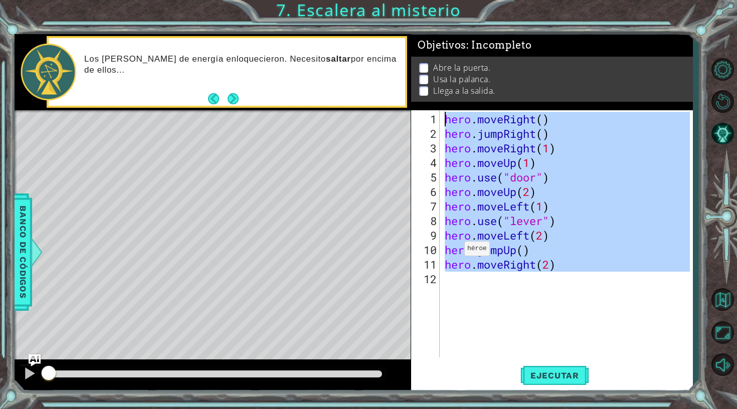
drag, startPoint x: 478, startPoint y: 277, endPoint x: 437, endPoint y: 110, distance: 172.3
click at [437, 109] on div "Objetivos : Incompleto Abre la puerta. Usa la palanca. Llega a la salida. 1 2 3…" at bounding box center [552, 213] width 282 height 358
type textarea "hero.moveRight() hero.jumpRight()"
